Goal: Task Accomplishment & Management: Use online tool/utility

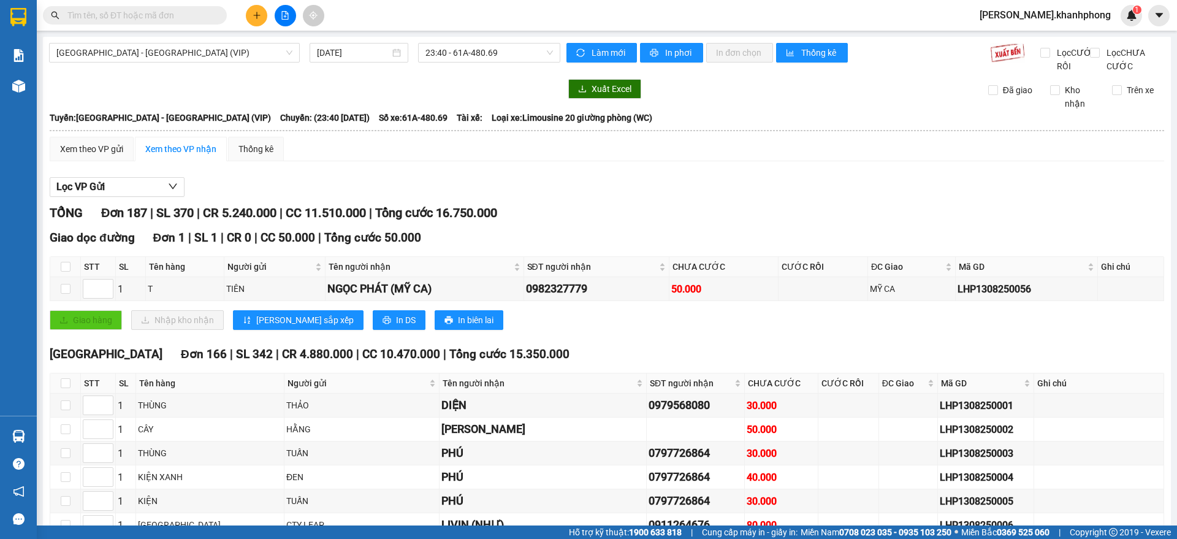
click at [162, 17] on input "text" at bounding box center [139, 15] width 145 height 13
paste input "567929056"
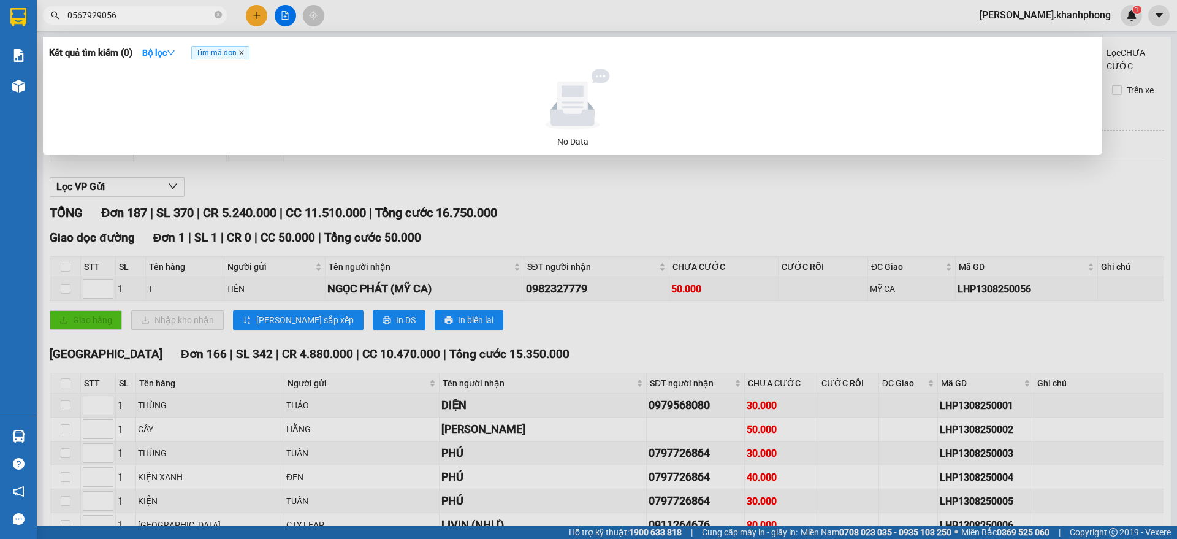
type input "0567929056"
click at [245, 50] on icon "close" at bounding box center [241, 53] width 6 height 6
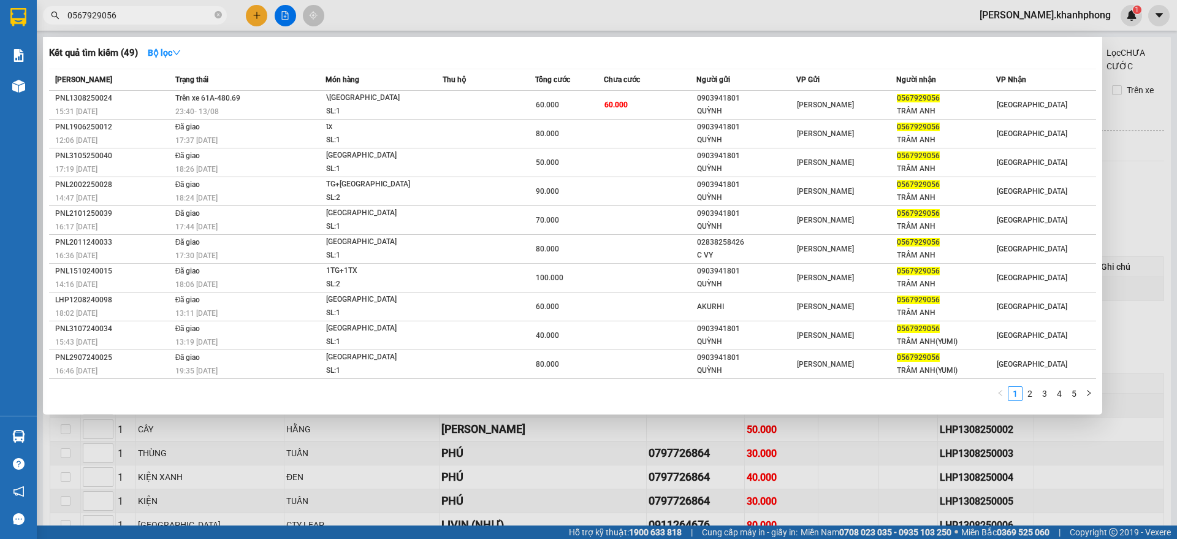
click at [528, 459] on div at bounding box center [588, 269] width 1177 height 539
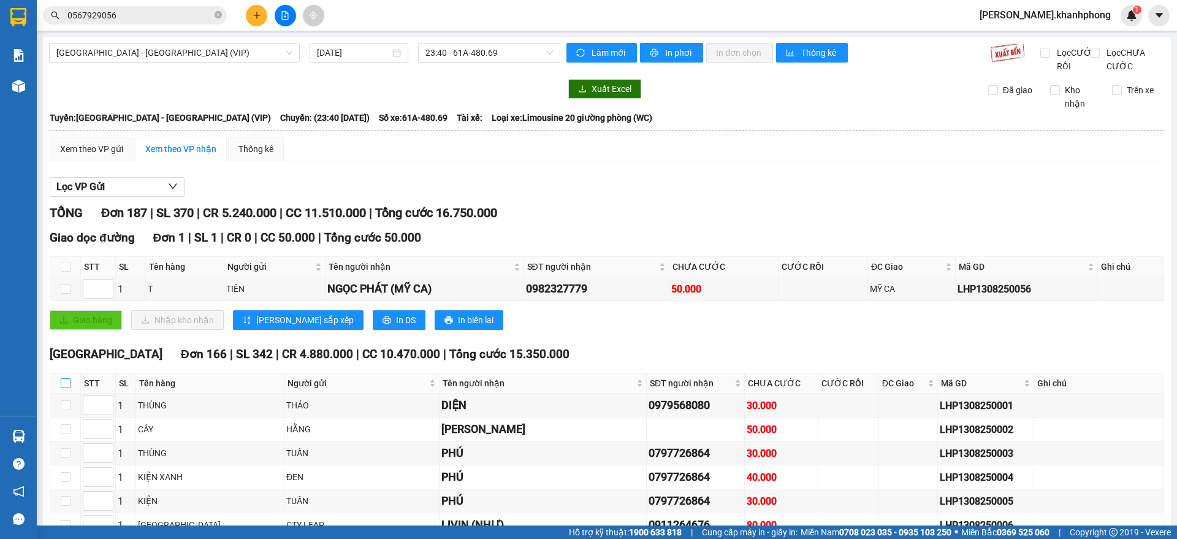
click at [67, 388] on input "checkbox" at bounding box center [66, 383] width 10 height 10
checkbox input "true"
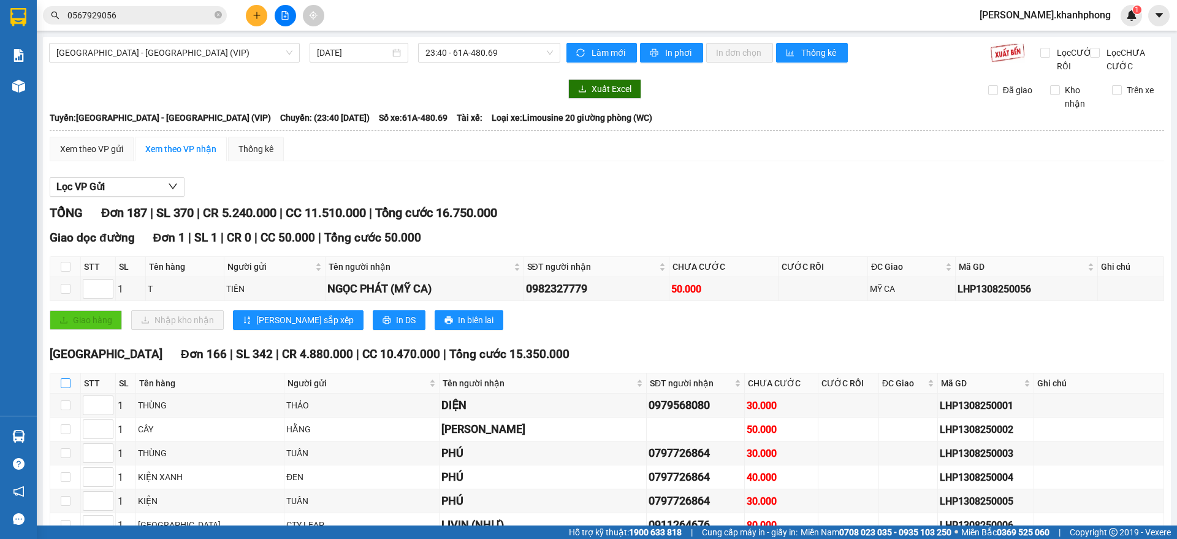
checkbox input "true"
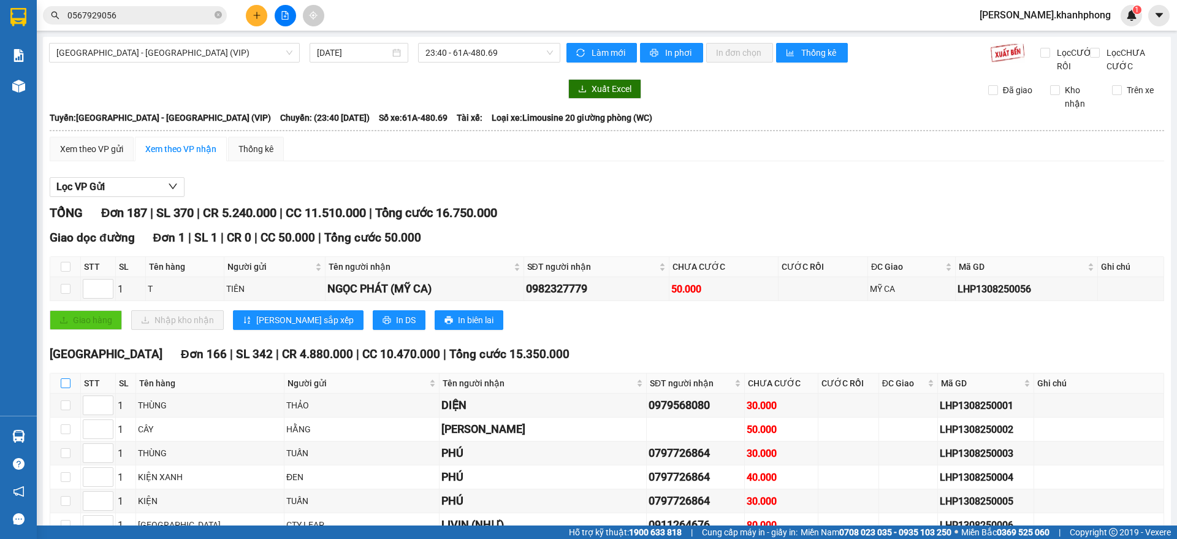
checkbox input "true"
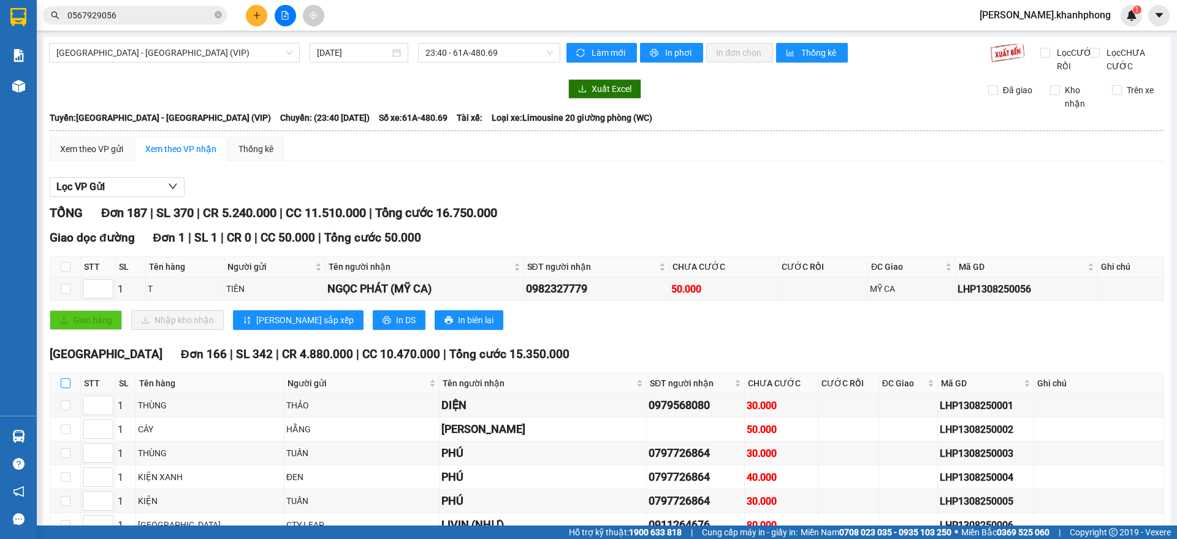
checkbox input "true"
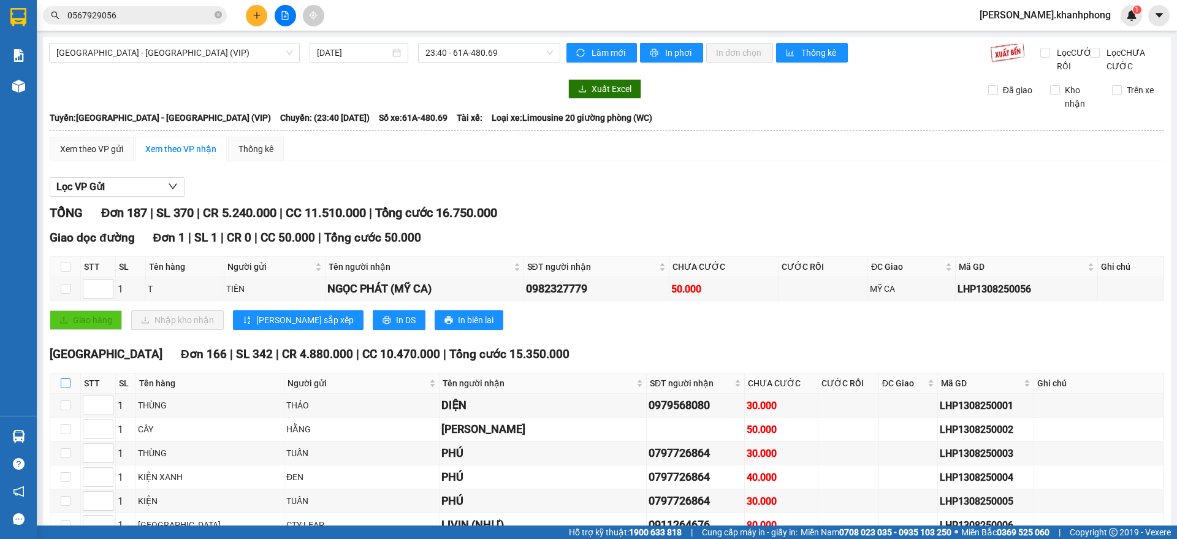
checkbox input "true"
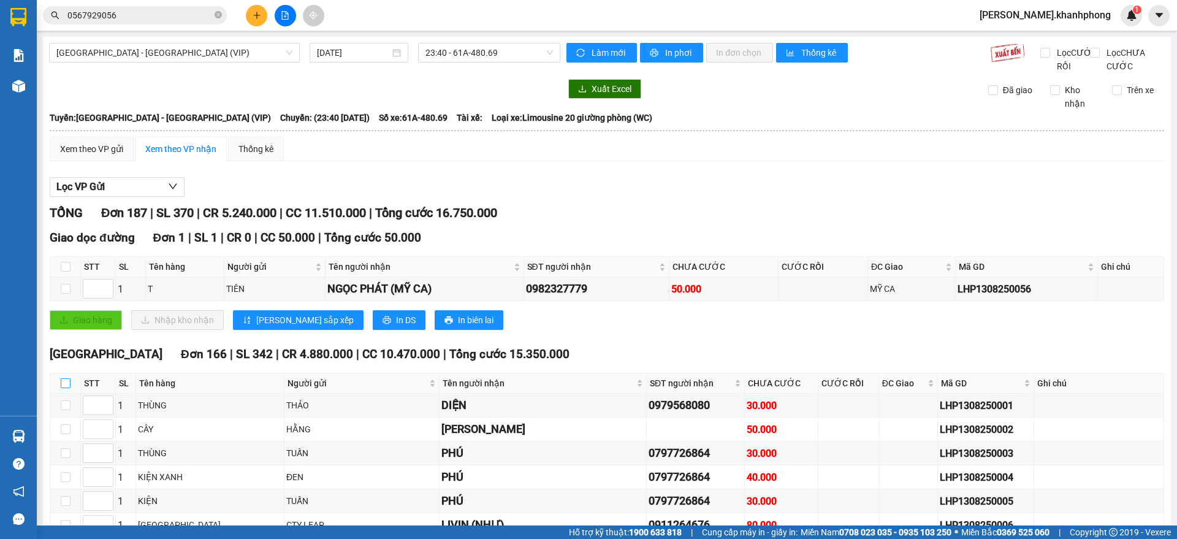
checkbox input "true"
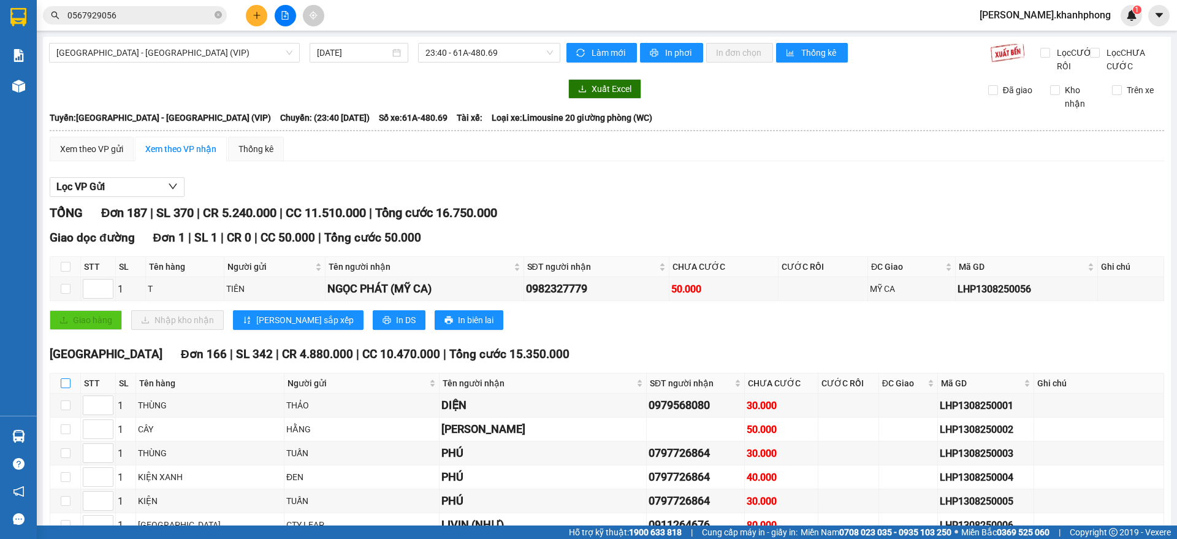
checkbox input "true"
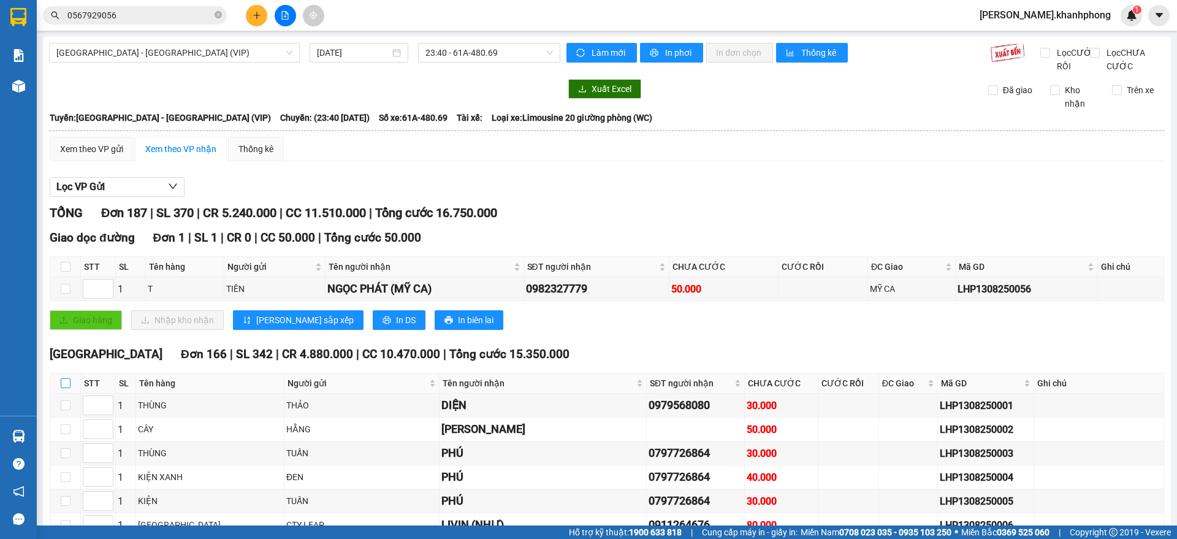
checkbox input "true"
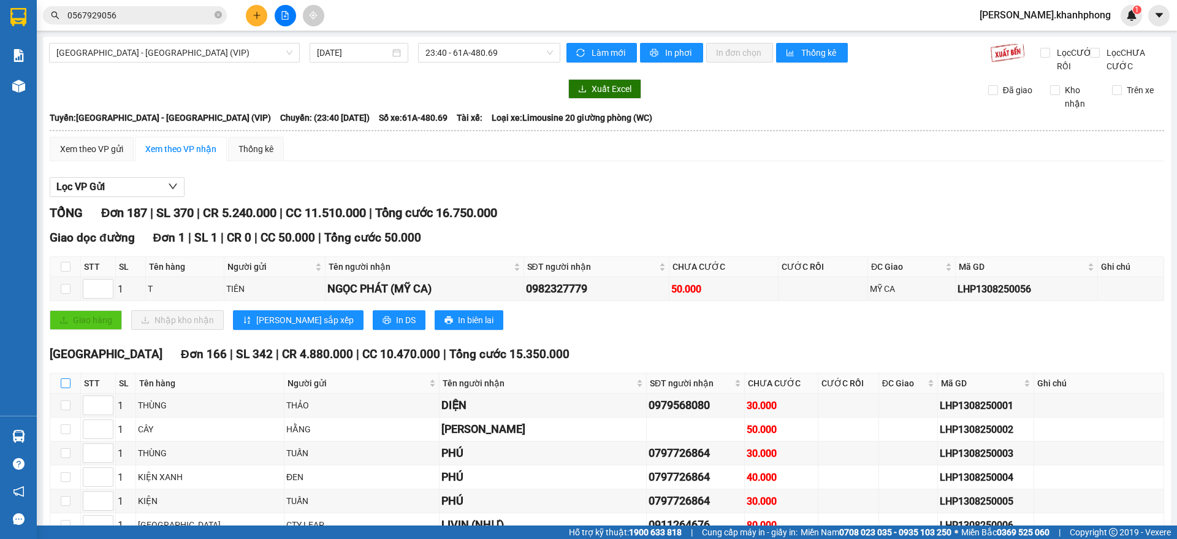
checkbox input "true"
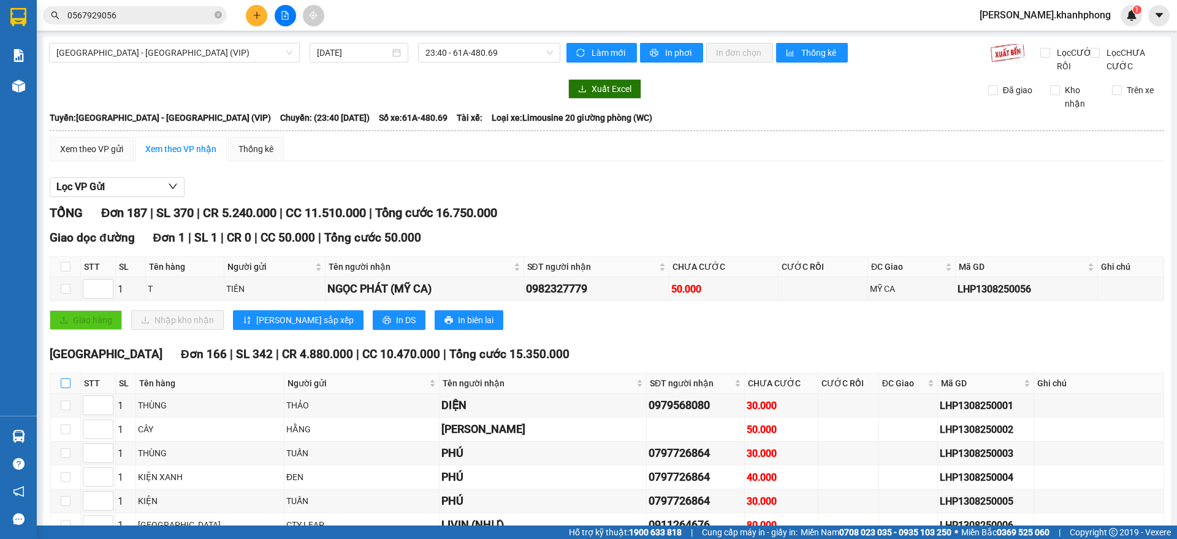
checkbox input "true"
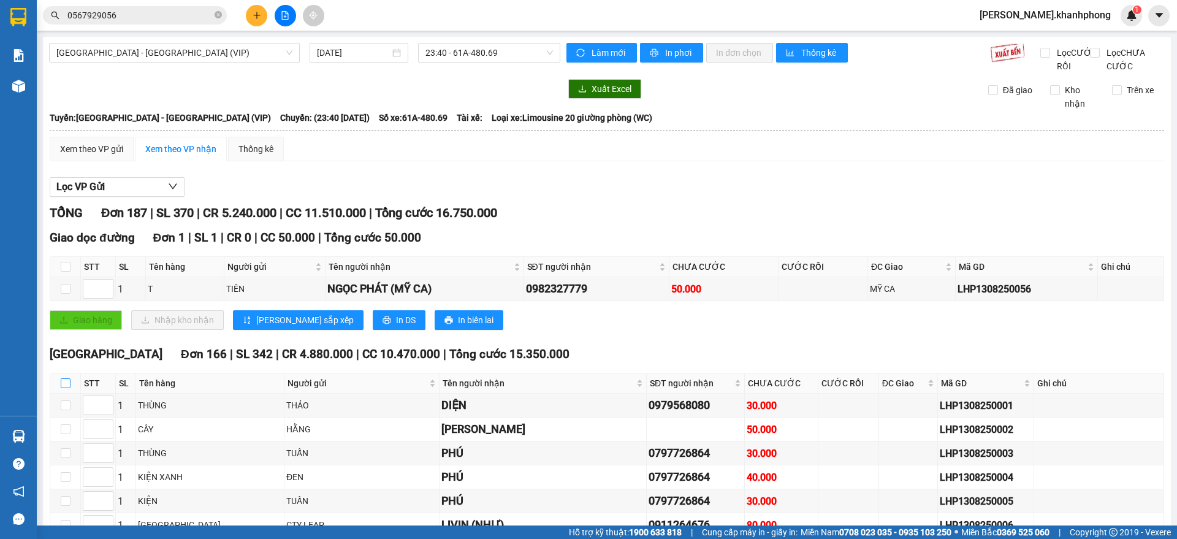
checkbox input "true"
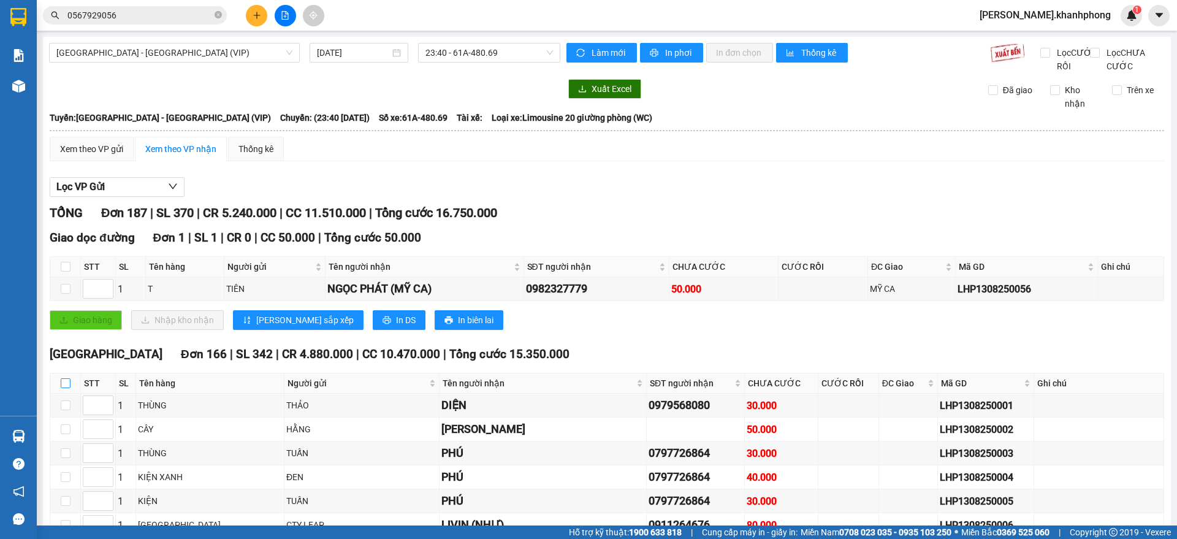
checkbox input "true"
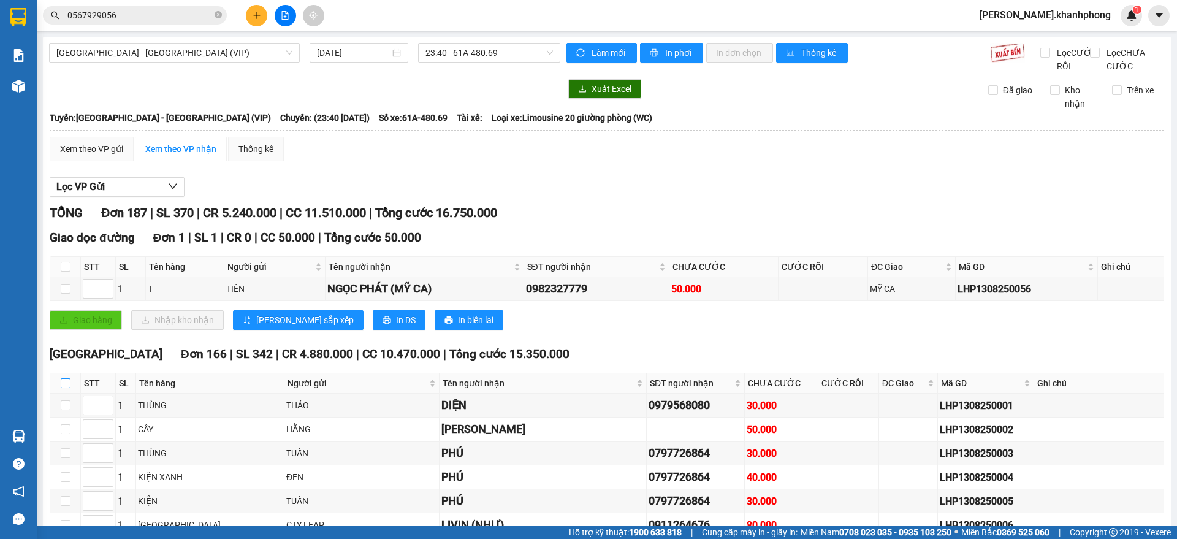
checkbox input "true"
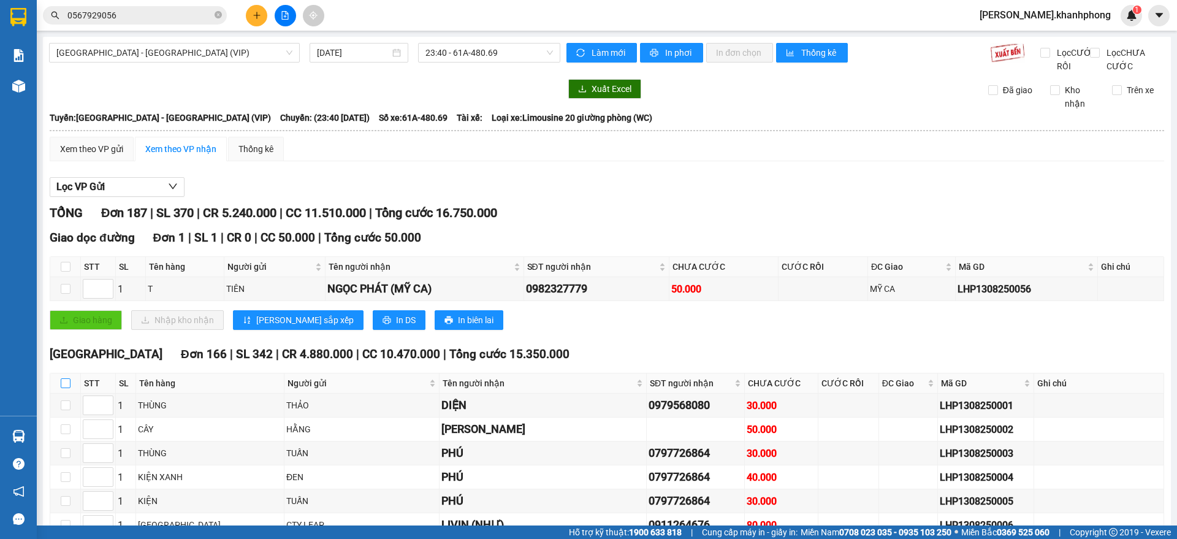
checkbox input "true"
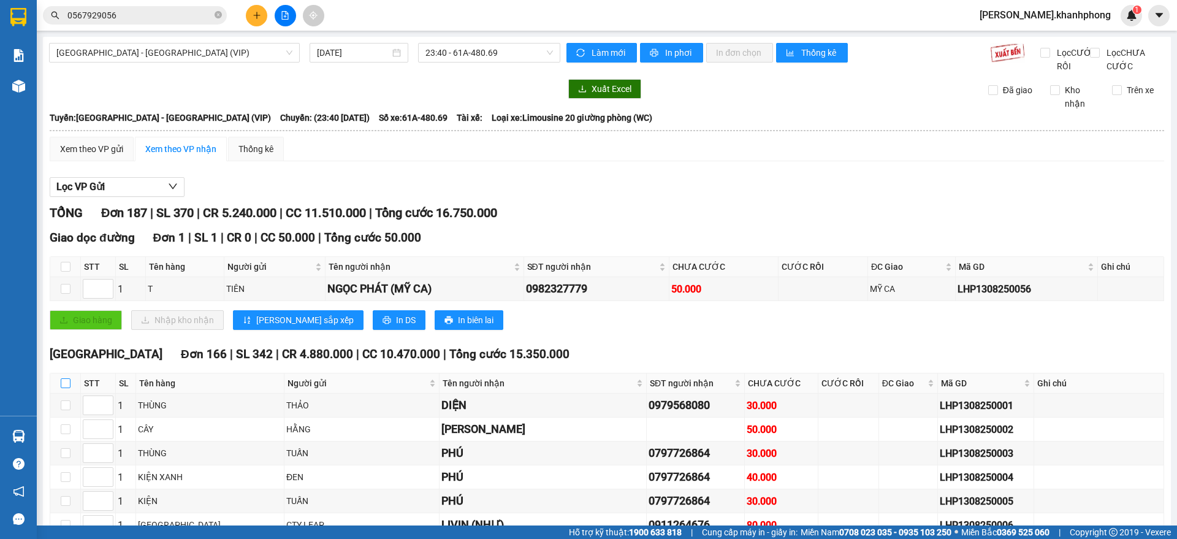
checkbox input "true"
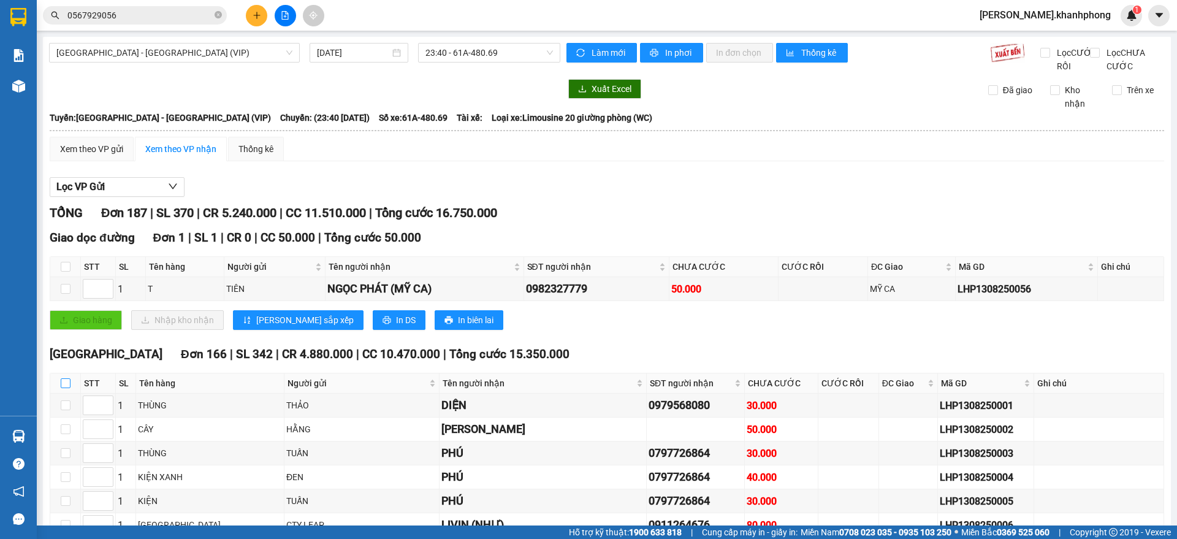
checkbox input "true"
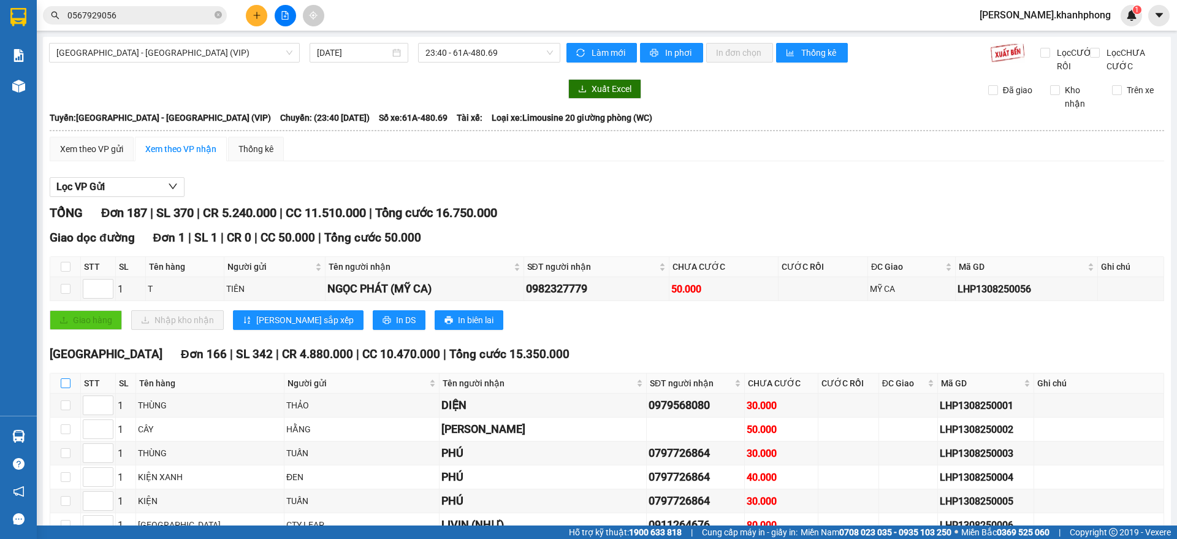
checkbox input "true"
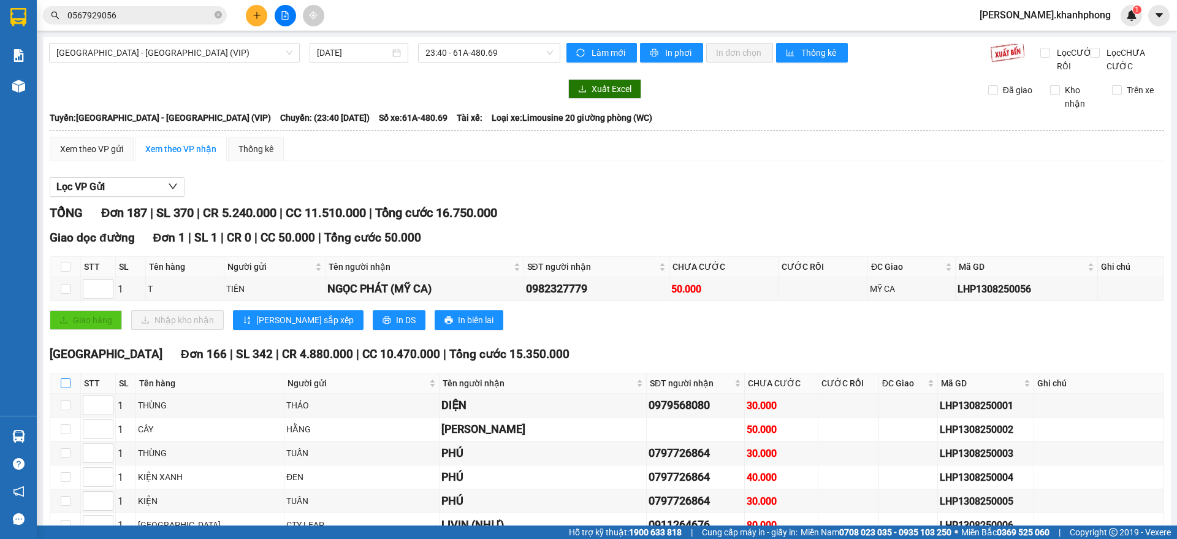
checkbox input "true"
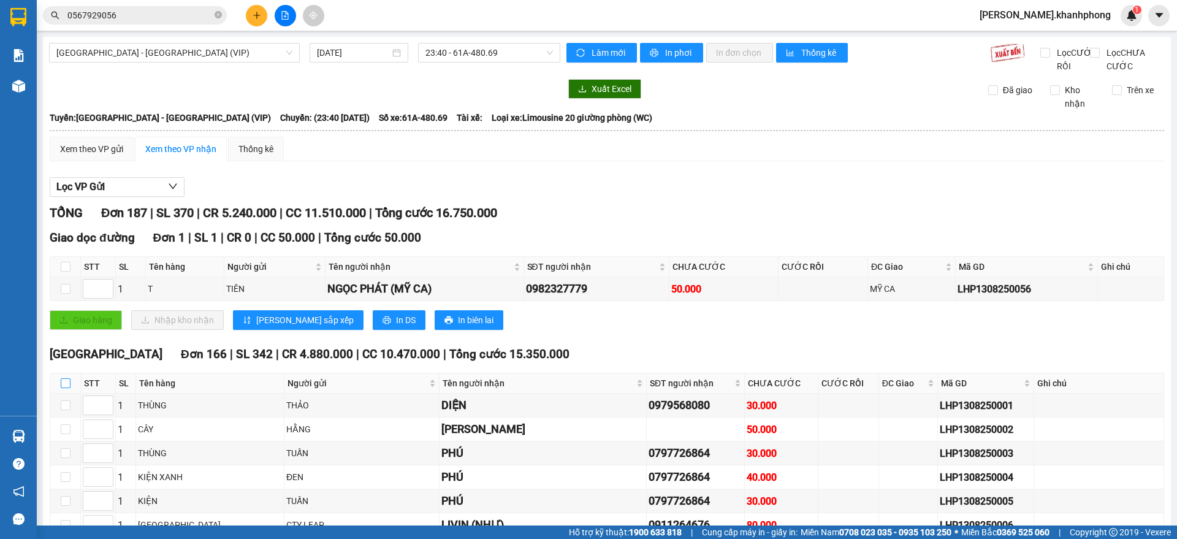
checkbox input "true"
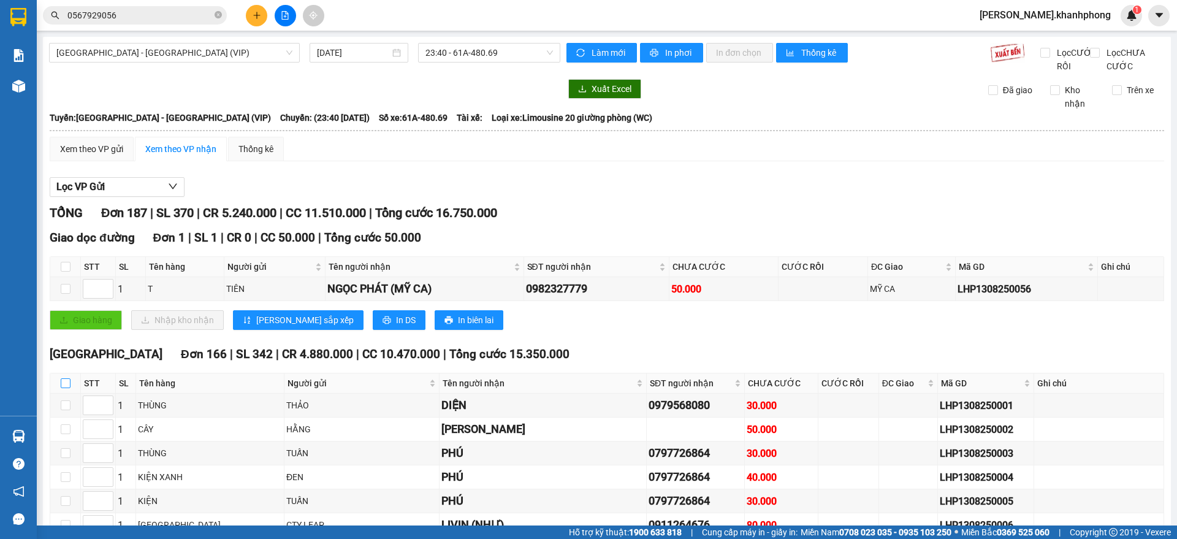
checkbox input "true"
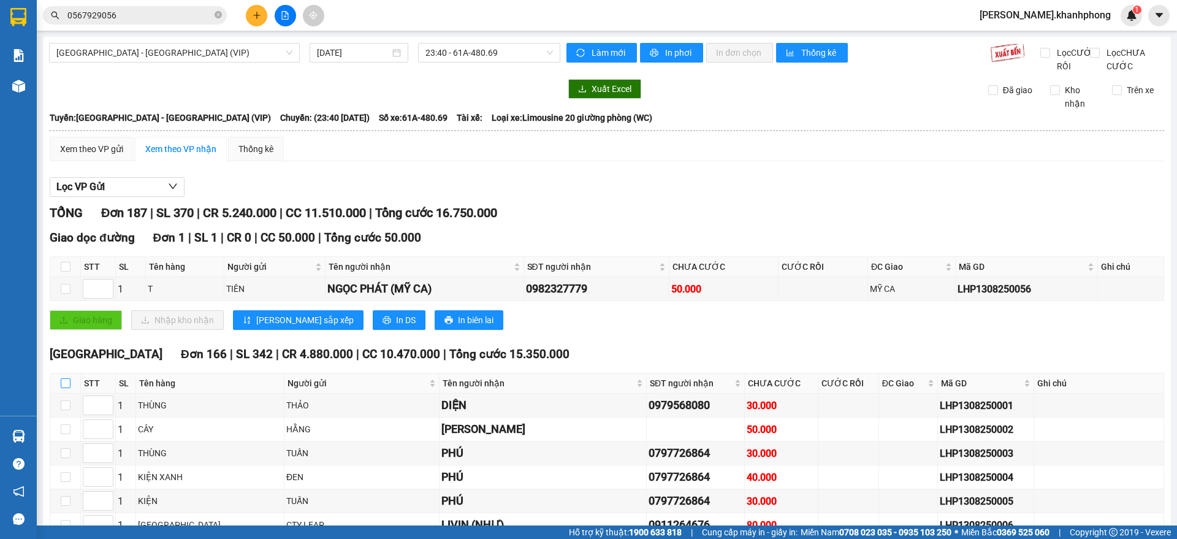
checkbox input "true"
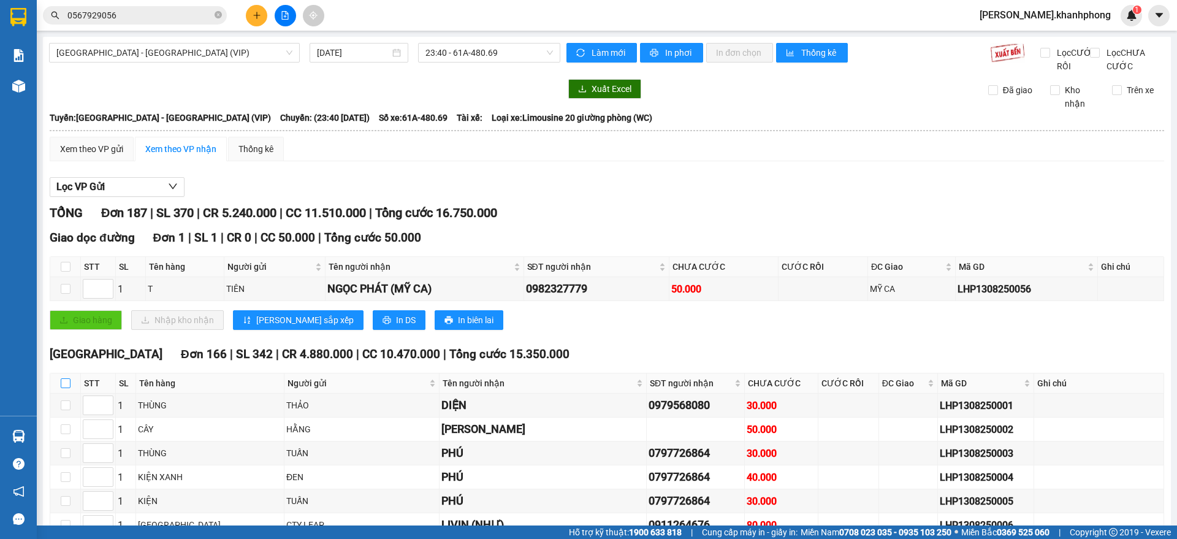
checkbox input "true"
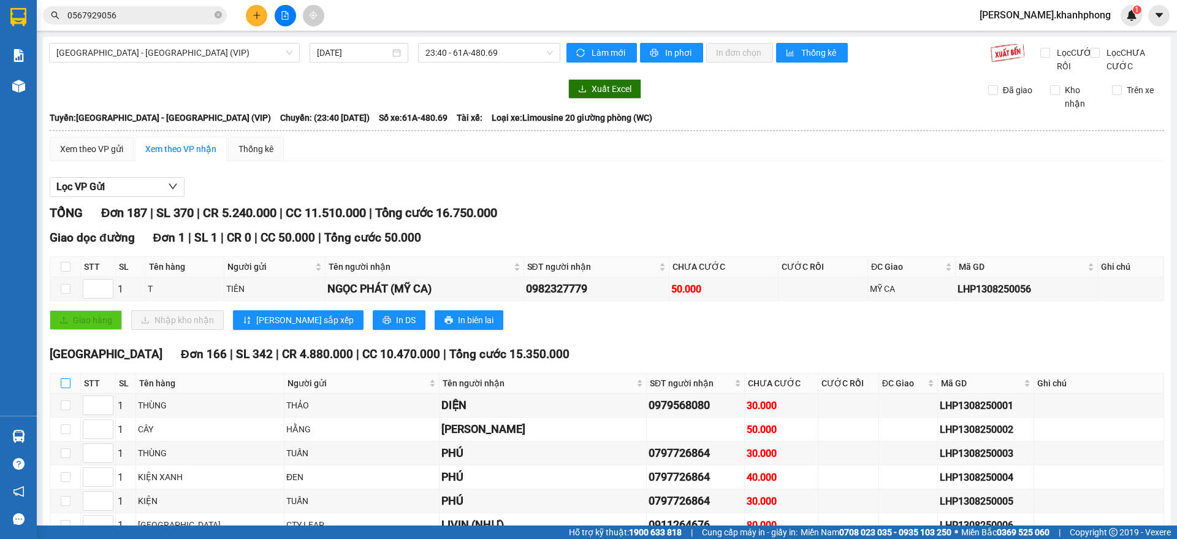
checkbox input "true"
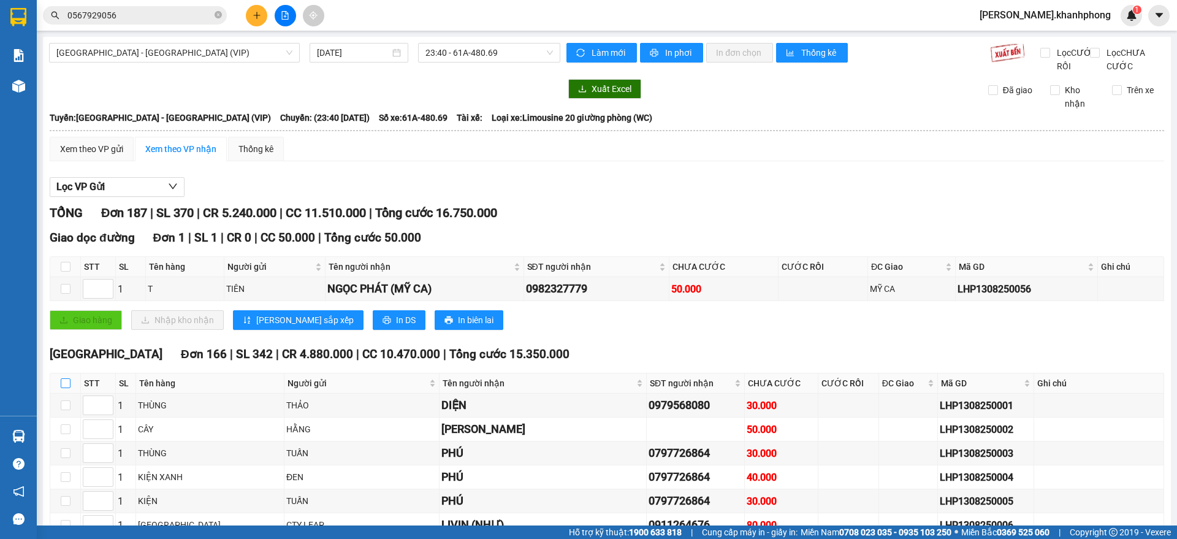
checkbox input "true"
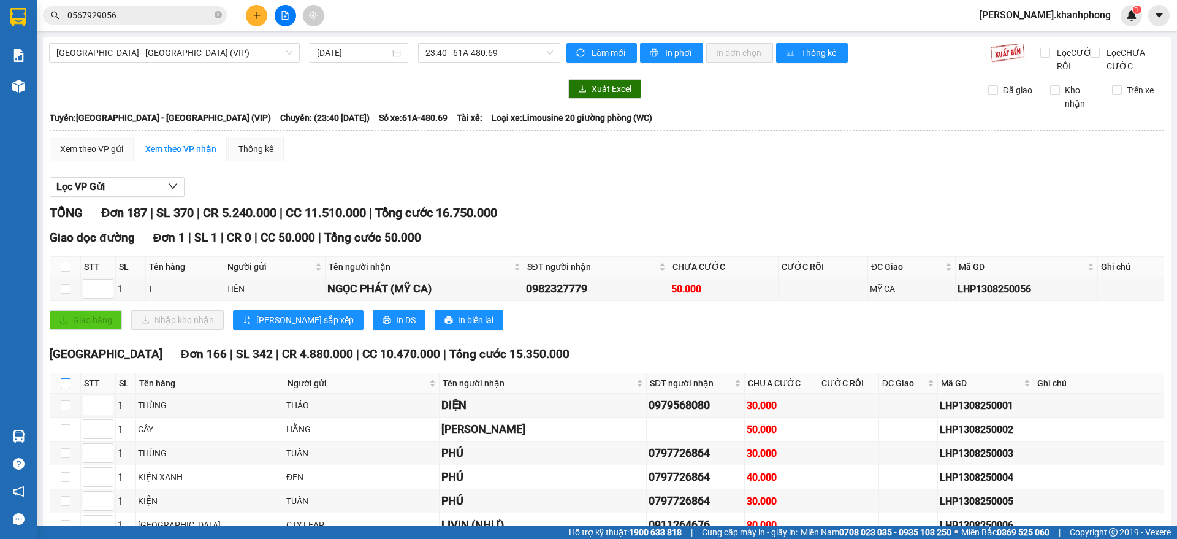
checkbox input "true"
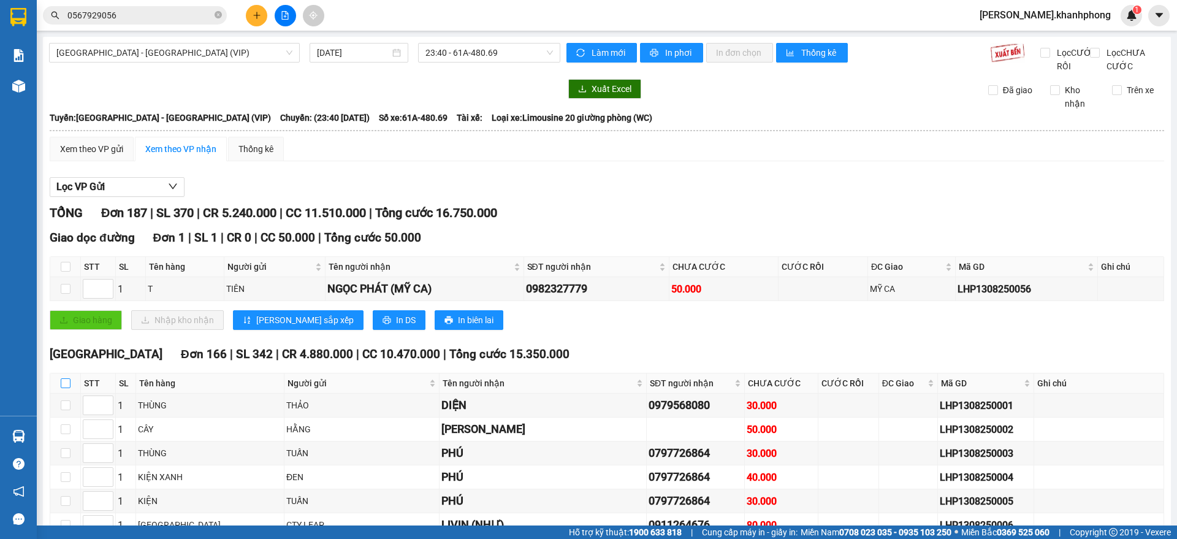
checkbox input "true"
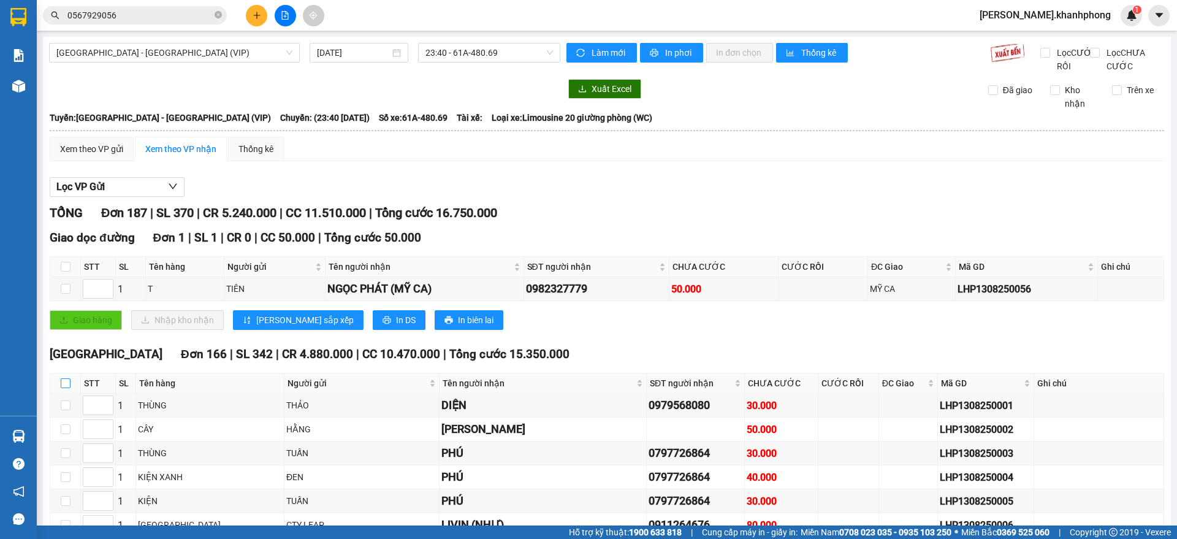
checkbox input "true"
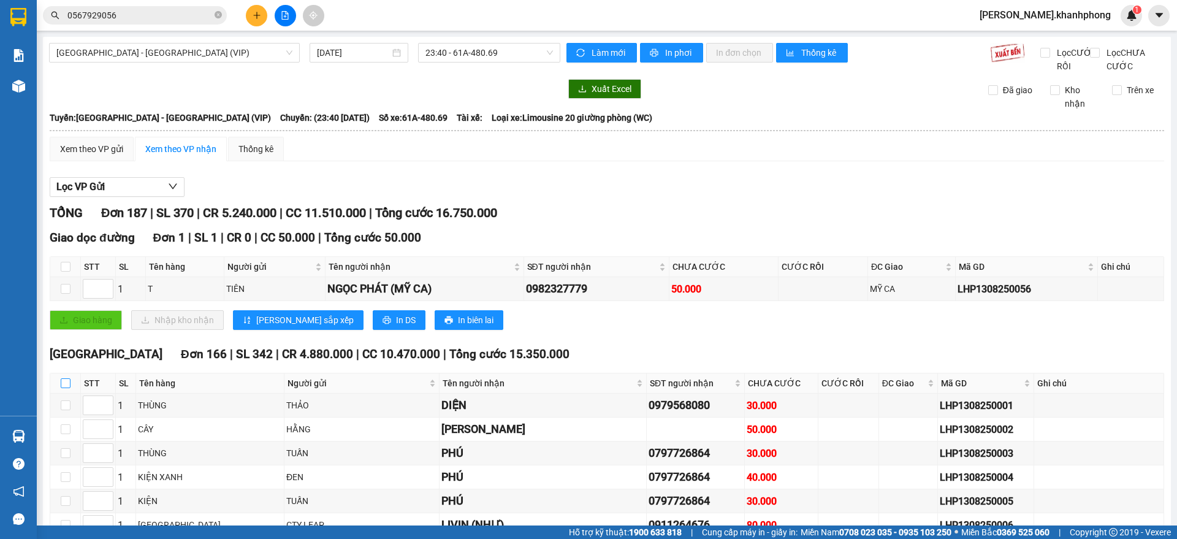
checkbox input "true"
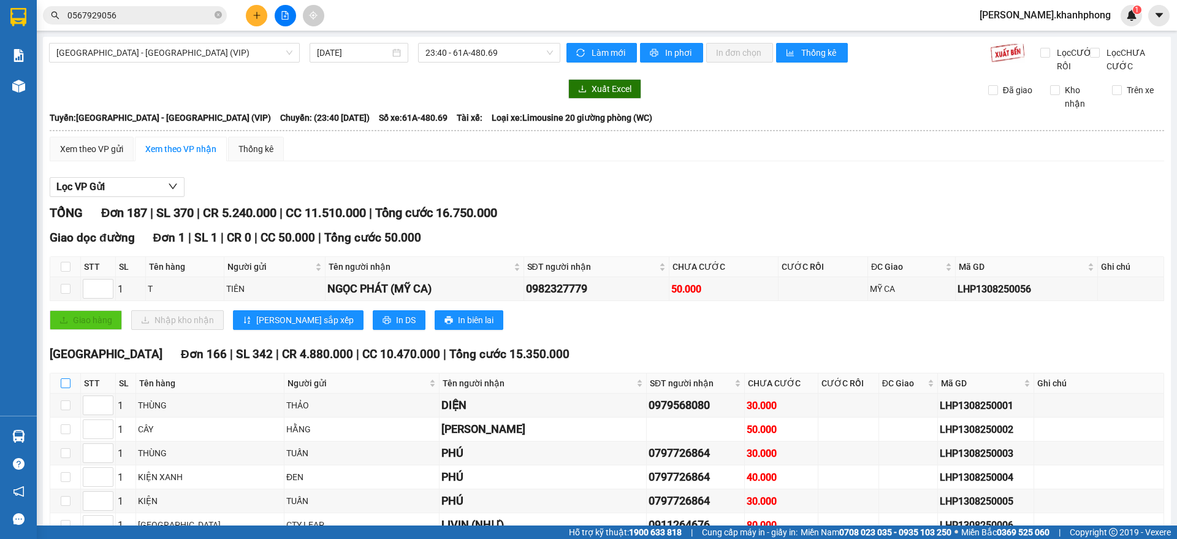
checkbox input "true"
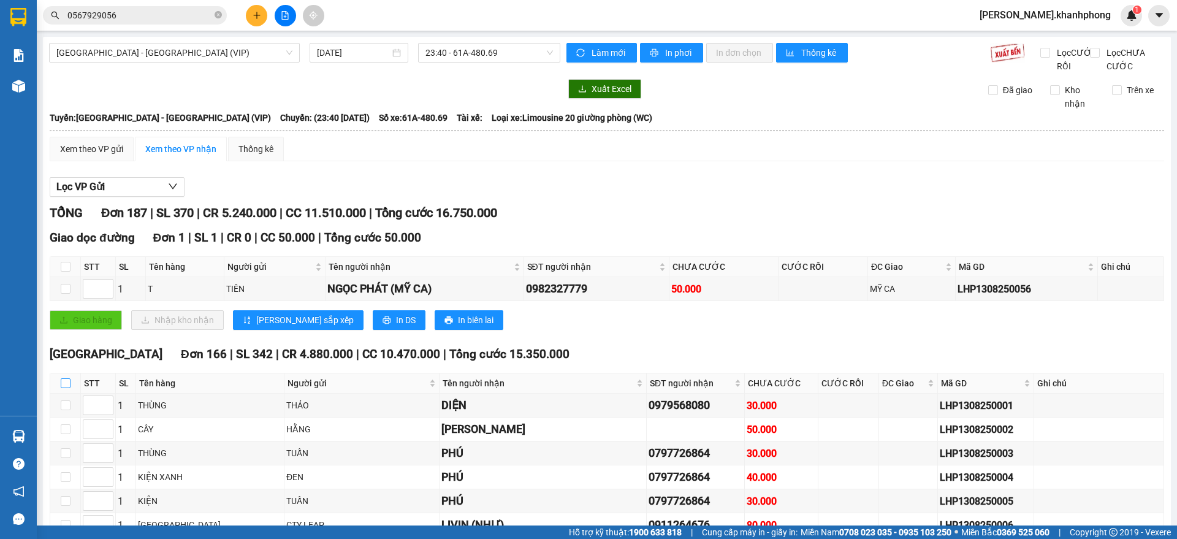
checkbox input "true"
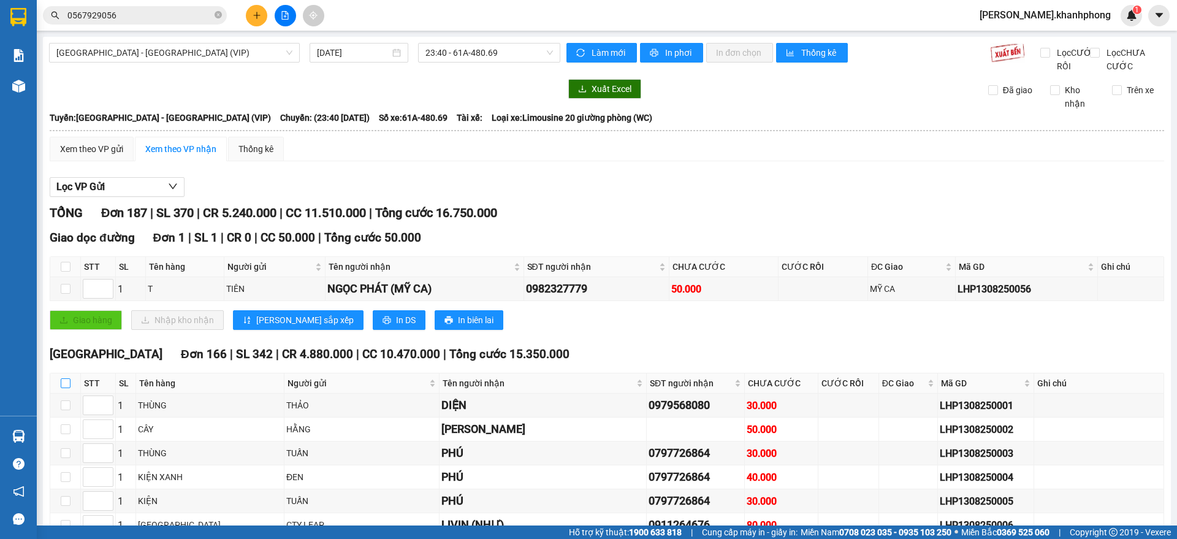
checkbox input "true"
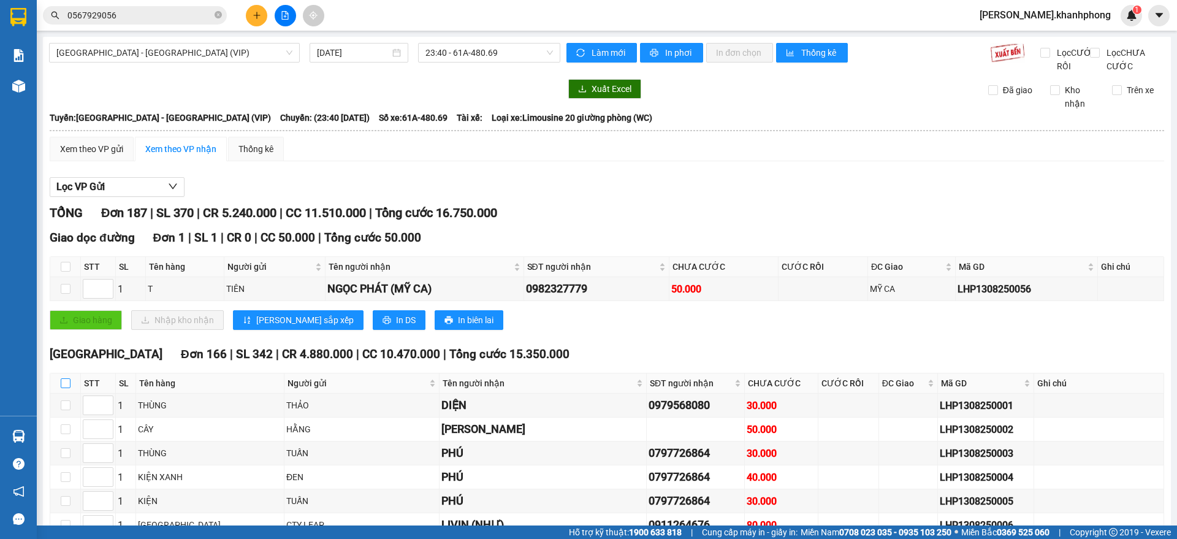
checkbox input "true"
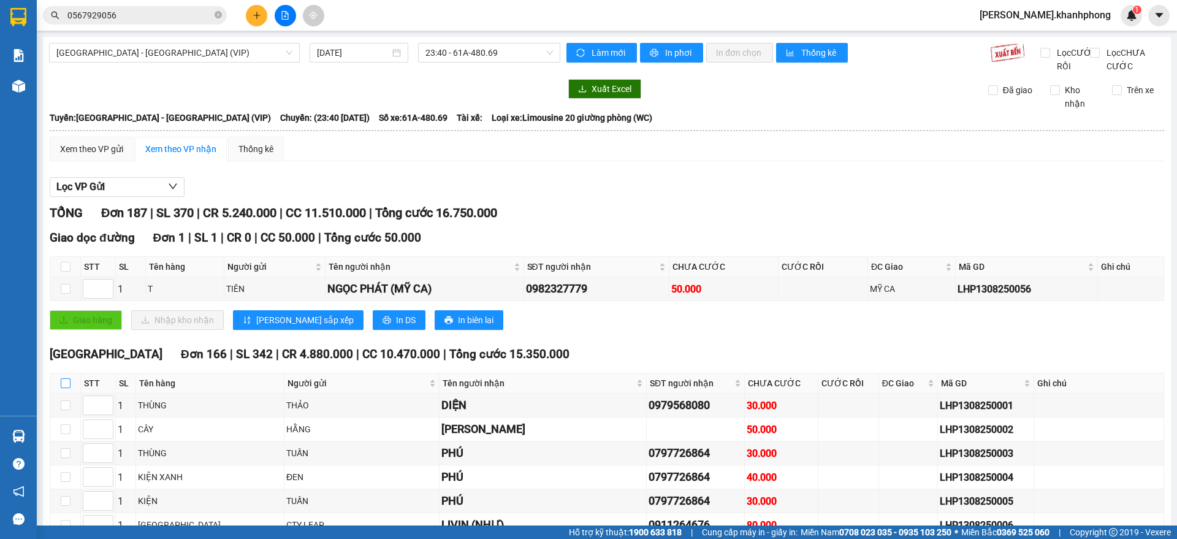
checkbox input "true"
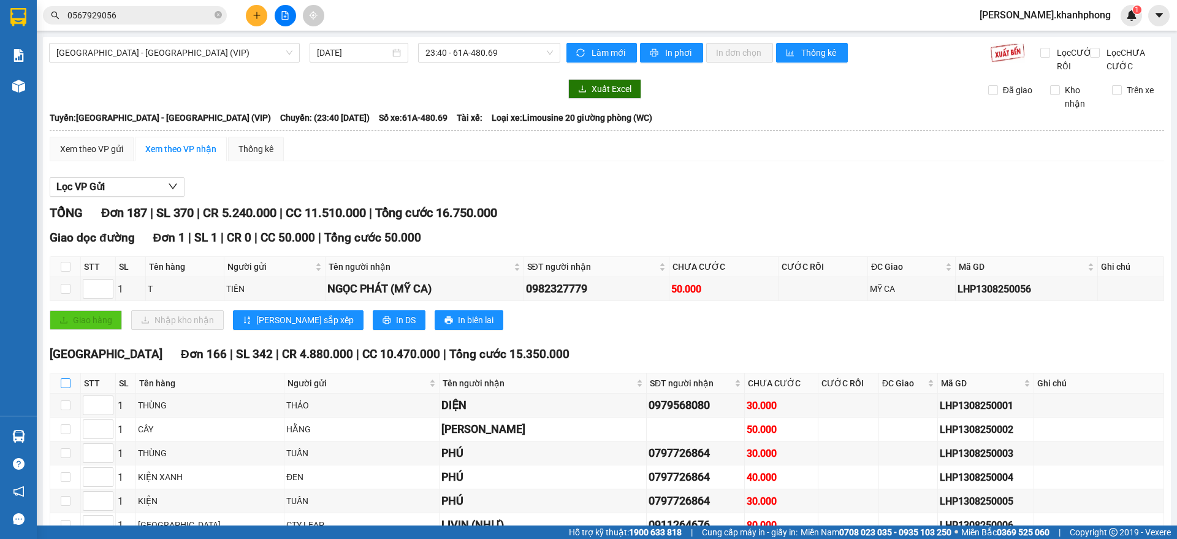
checkbox input "true"
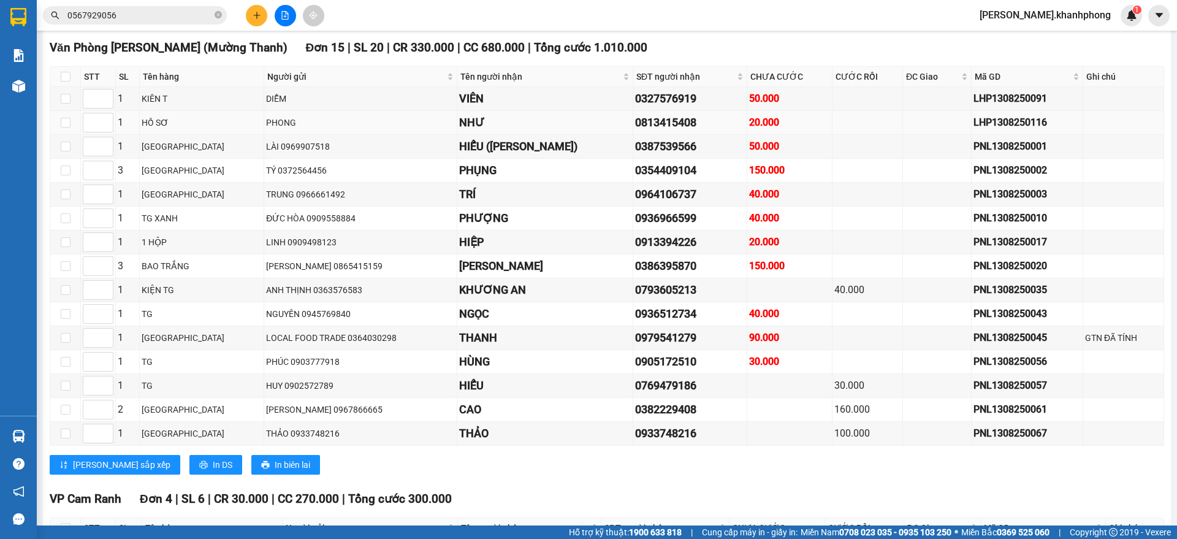
scroll to position [4214, 0]
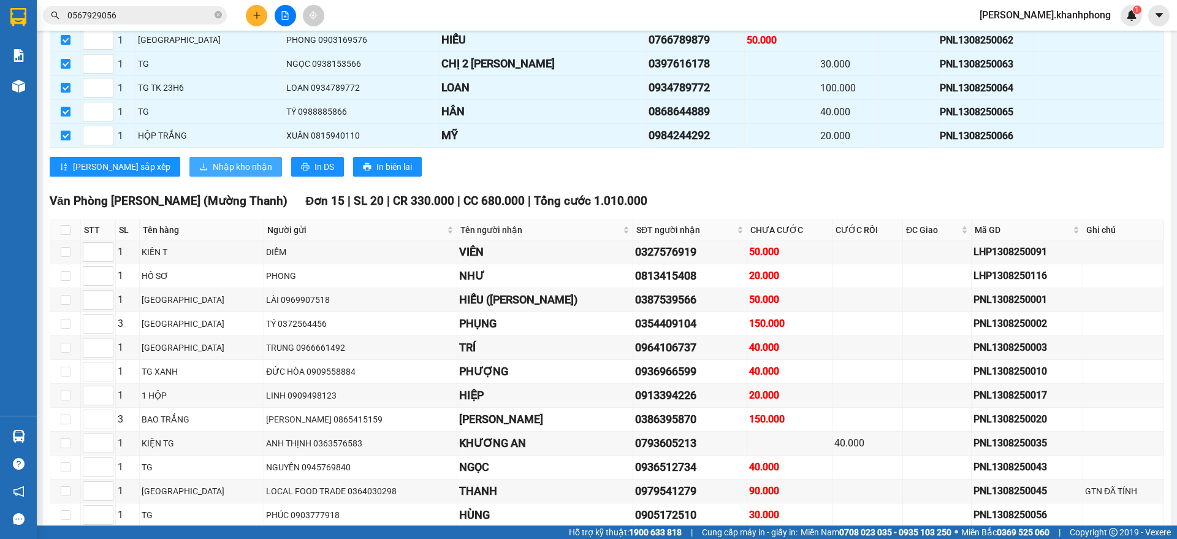
click at [213, 173] on span "Nhập kho nhận" at bounding box center [242, 166] width 59 height 13
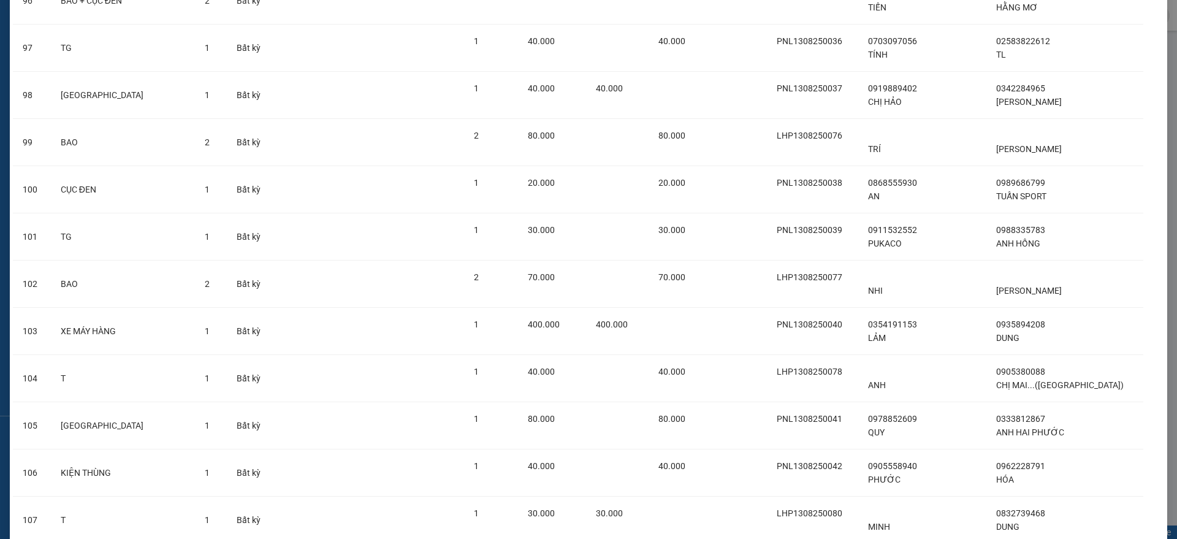
scroll to position [7488, 0]
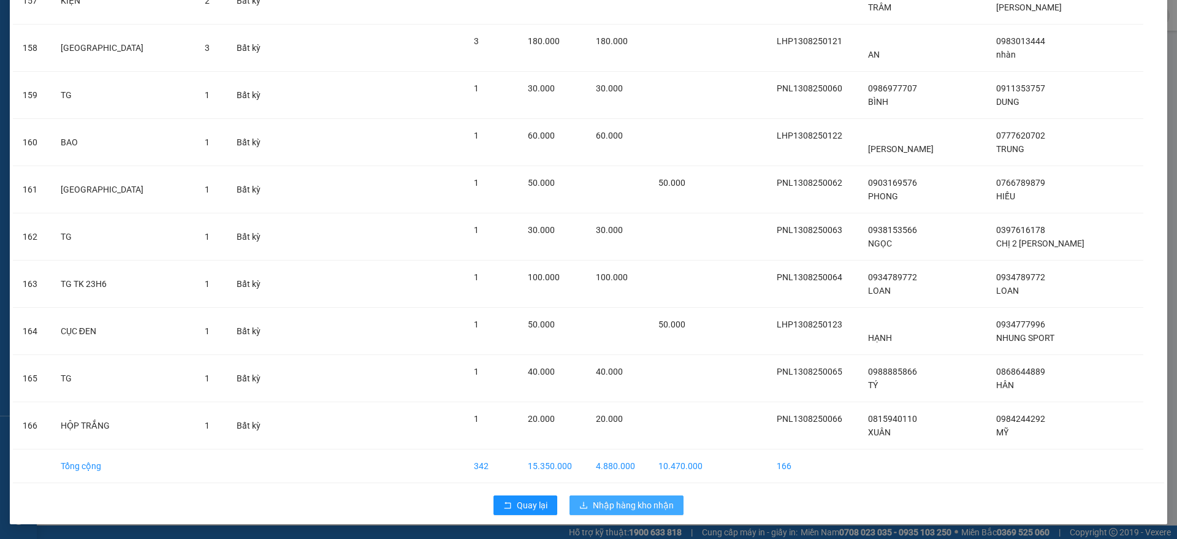
click at [623, 506] on span "Nhập hàng kho nhận" at bounding box center [633, 504] width 81 height 13
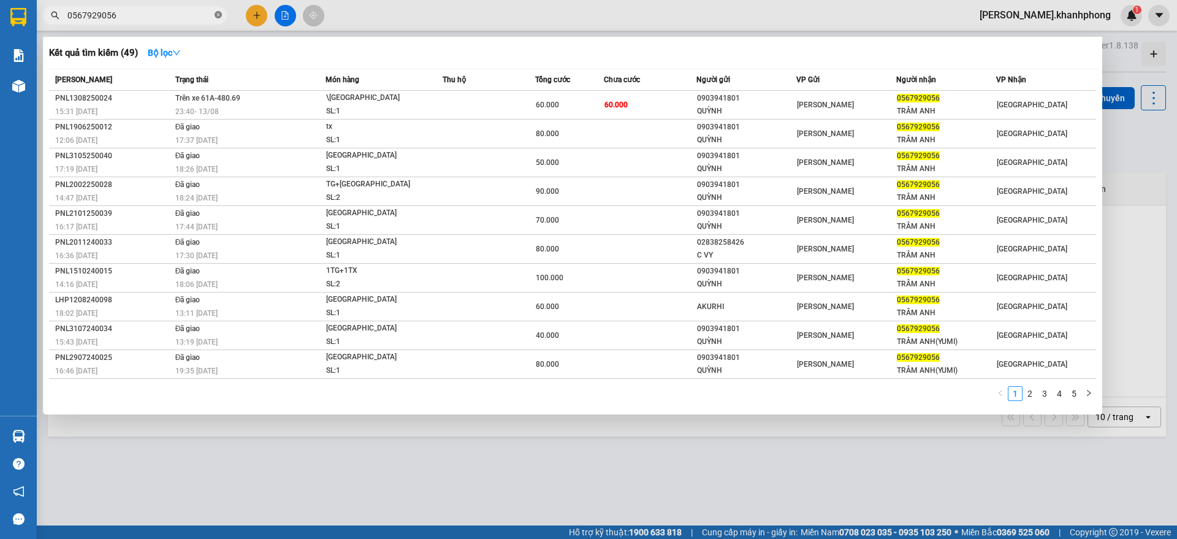
click at [219, 15] on icon "close-circle" at bounding box center [218, 14] width 7 height 7
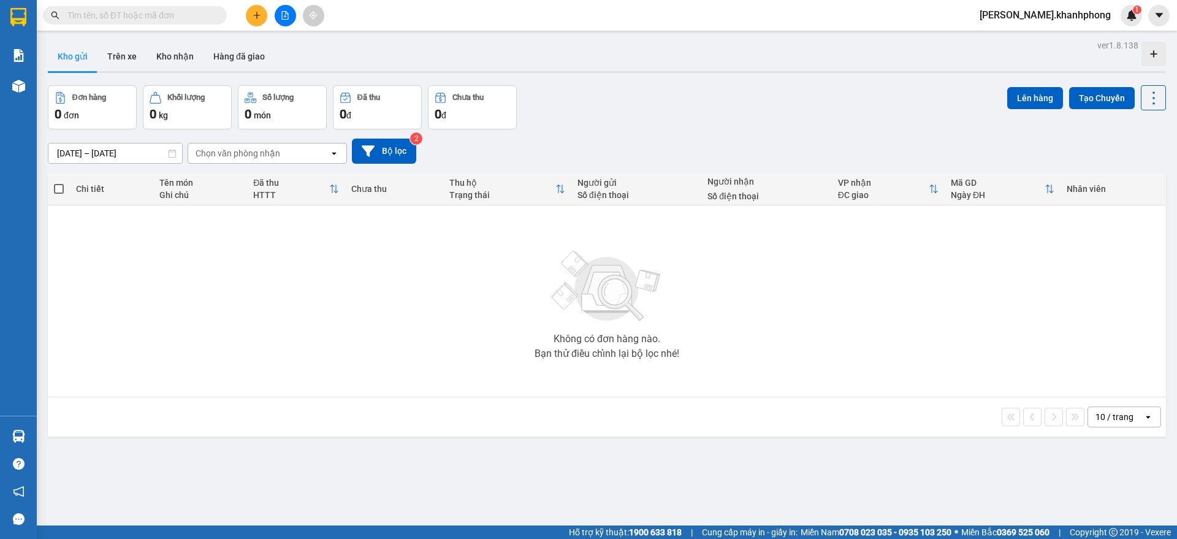
click at [180, 17] on input "text" at bounding box center [139, 15] width 145 height 13
paste input "0706329235"
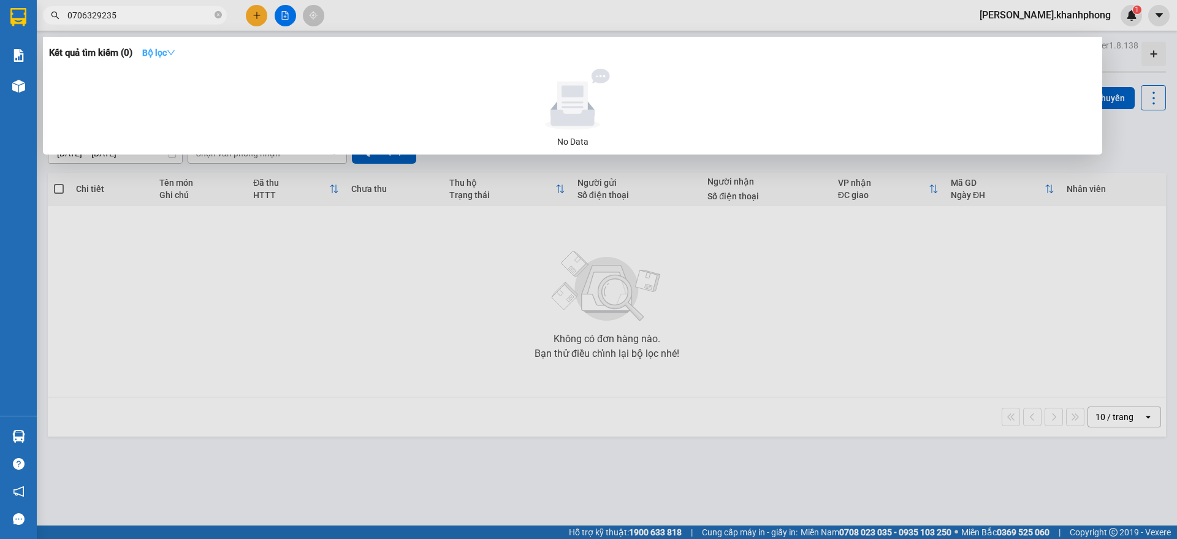
type input "0706329235"
click at [175, 53] on icon "down" at bounding box center [171, 52] width 9 height 9
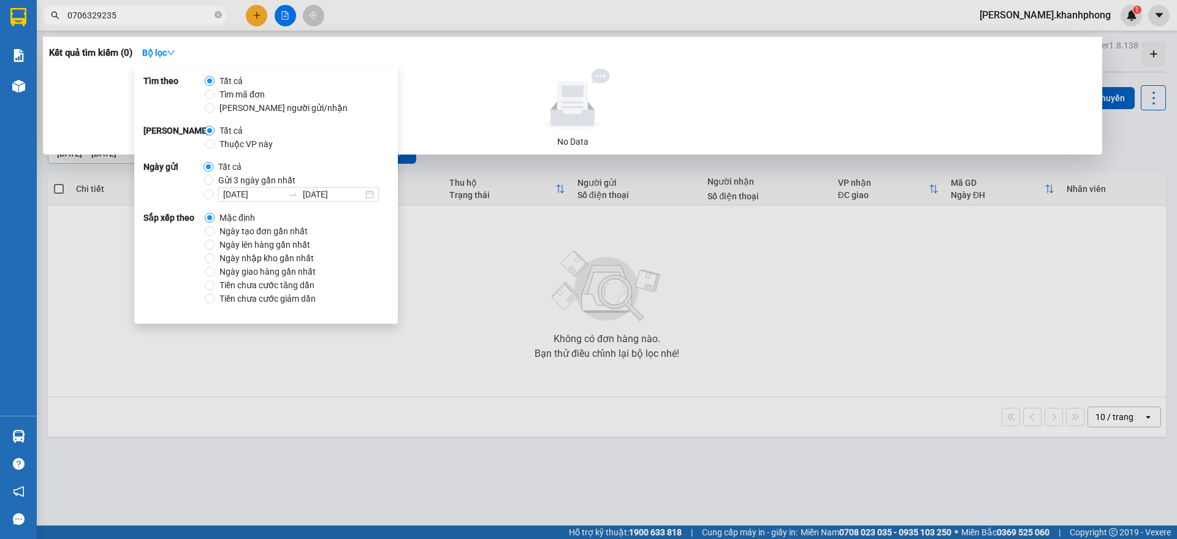
click at [215, 85] on span at bounding box center [210, 81] width 10 height 10
click at [215, 85] on input "Tất cả" at bounding box center [210, 81] width 10 height 10
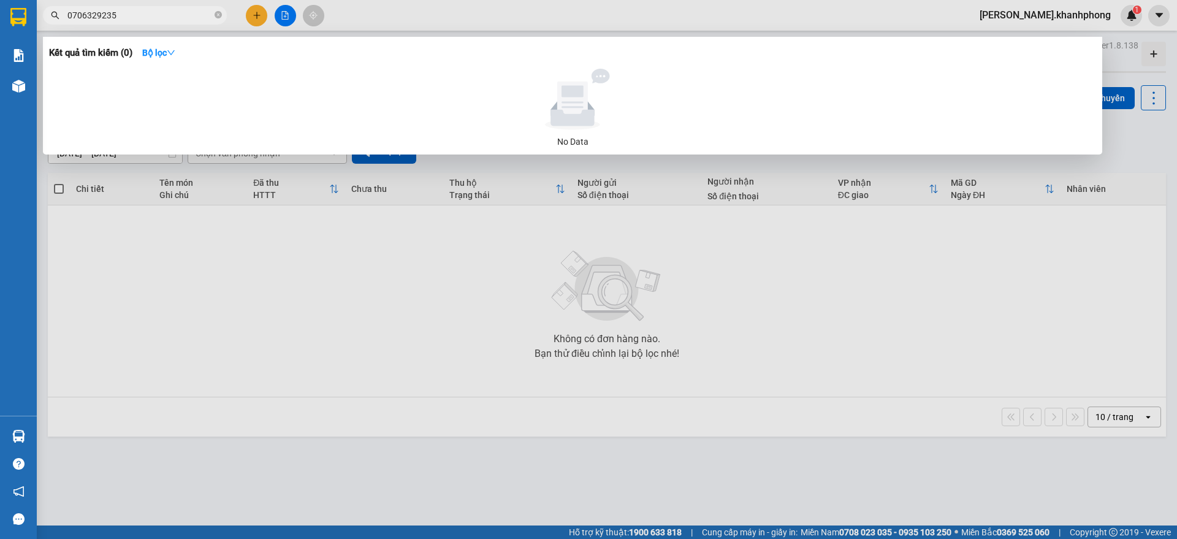
click at [569, 312] on div at bounding box center [588, 269] width 1177 height 539
